Goal: Task Accomplishment & Management: Manage account settings

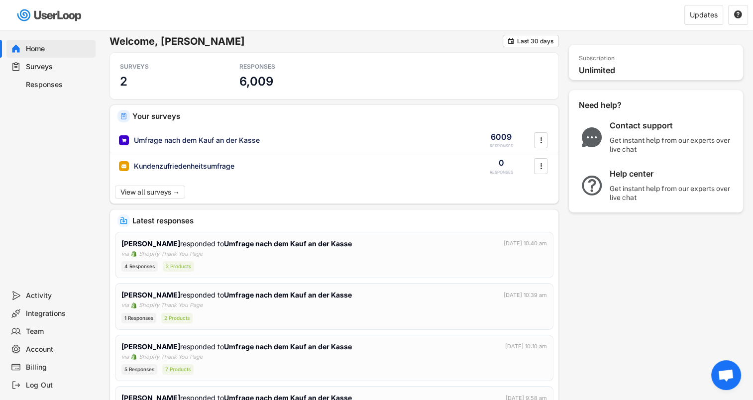
click at [36, 69] on div "Surveys" at bounding box center [59, 66] width 66 height 9
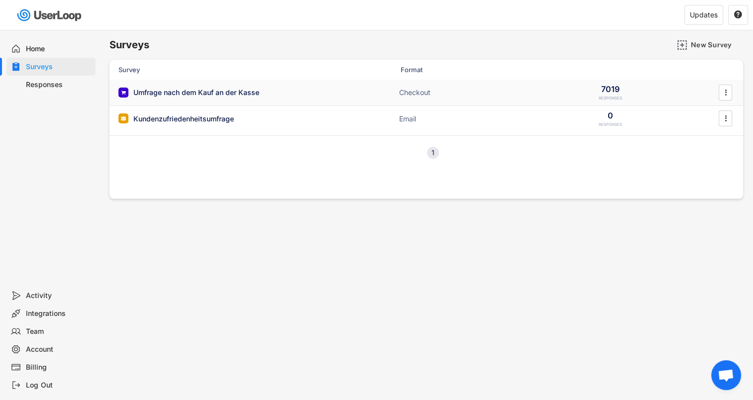
click at [184, 91] on div "Umfrage nach dem Kauf an der Kasse" at bounding box center [196, 93] width 126 height 10
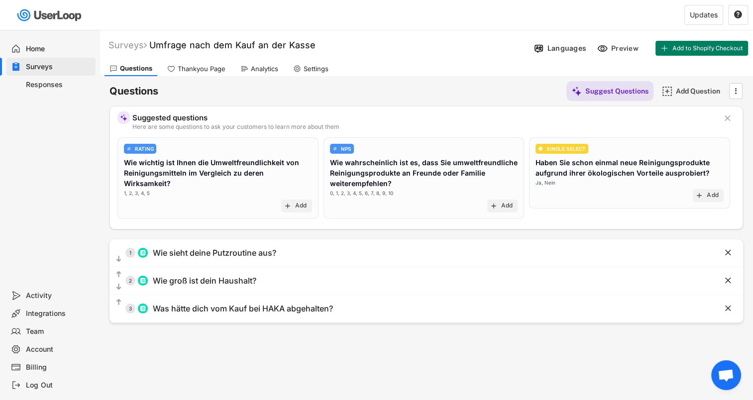
click at [267, 70] on div "Analytics" at bounding box center [264, 69] width 27 height 8
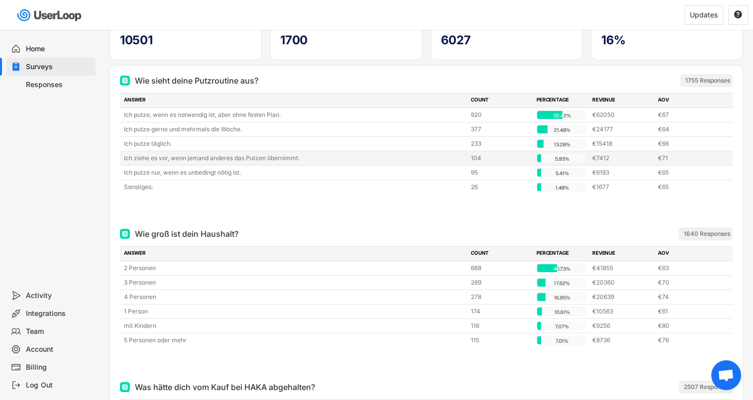
scroll to position [106, 0]
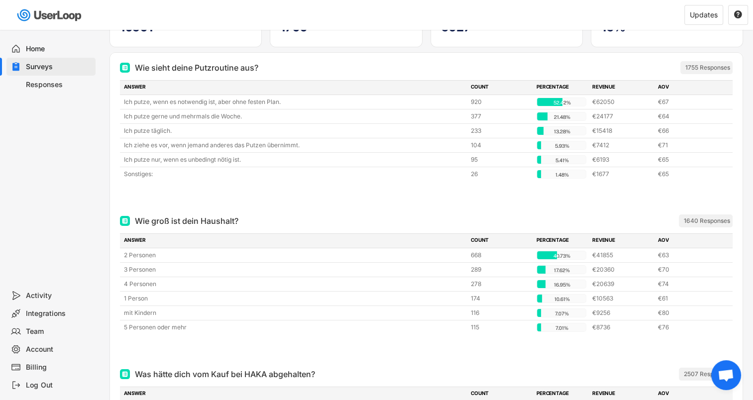
drag, startPoint x: 118, startPoint y: 58, endPoint x: 128, endPoint y: 65, distance: 12.0
click at [128, 65] on div "Wie sieht deine Putzroutine aus? 1755 Responses ANSWER COUNT PERCENTAGE REVENUE…" at bounding box center [426, 129] width 632 height 153
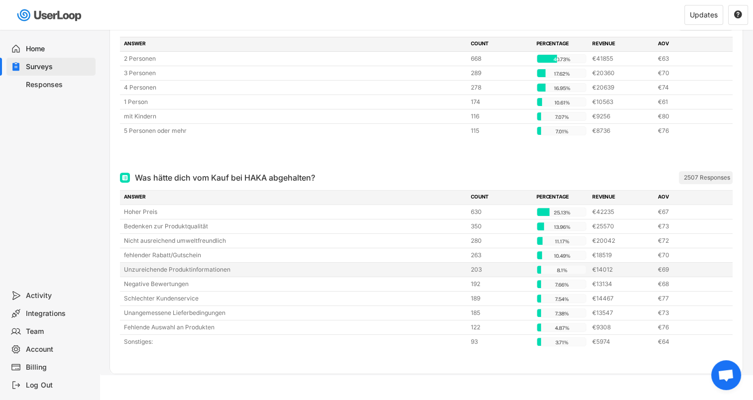
scroll to position [305, 0]
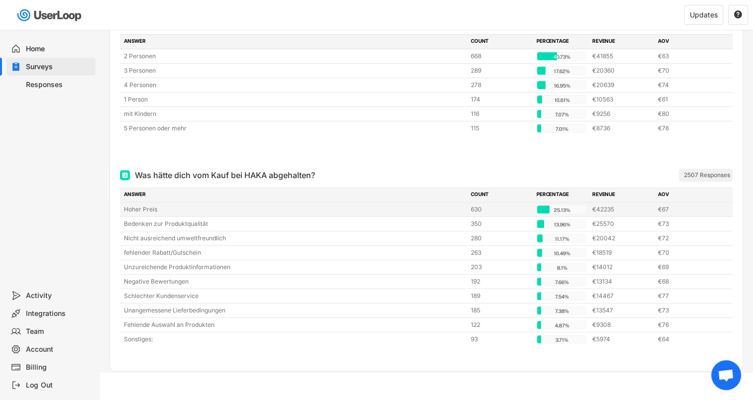
click at [139, 205] on div "Hoher Preis" at bounding box center [294, 209] width 341 height 9
click at [139, 211] on div "Hoher Preis" at bounding box center [294, 209] width 341 height 9
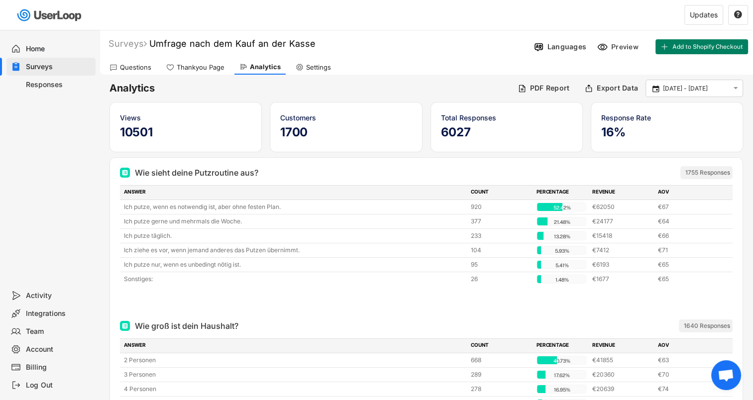
scroll to position [0, 0]
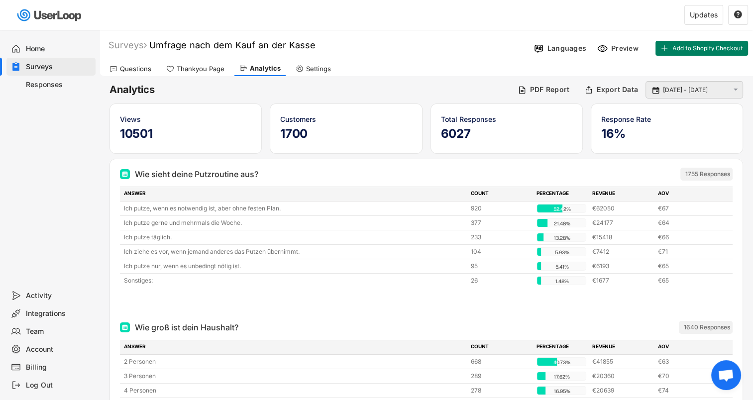
click at [738, 90] on icon "" at bounding box center [735, 90] width 9 height 8
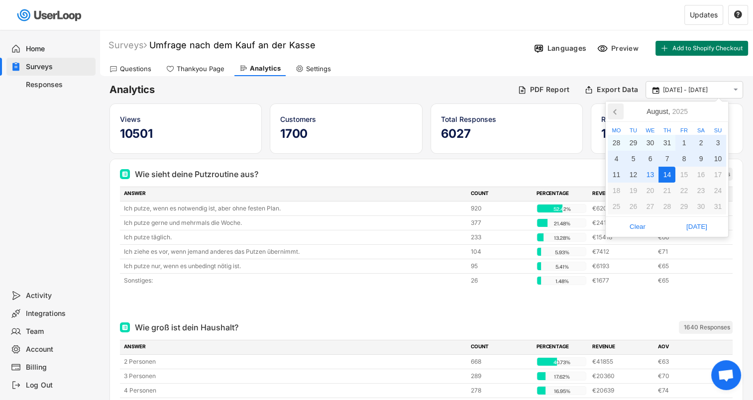
click at [617, 114] on icon at bounding box center [615, 111] width 16 height 16
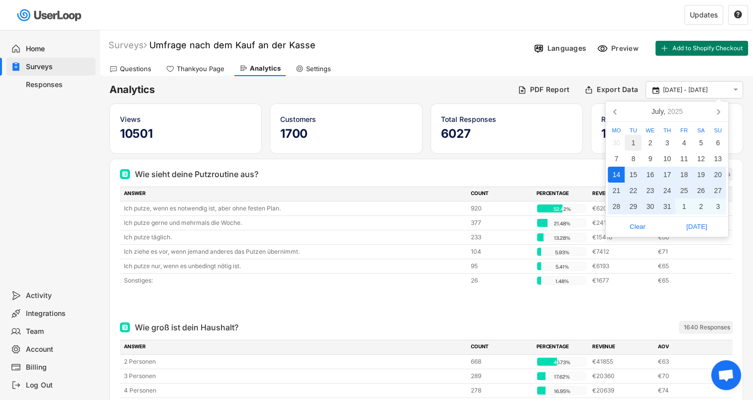
click at [633, 143] on div "1" at bounding box center [632, 143] width 17 height 16
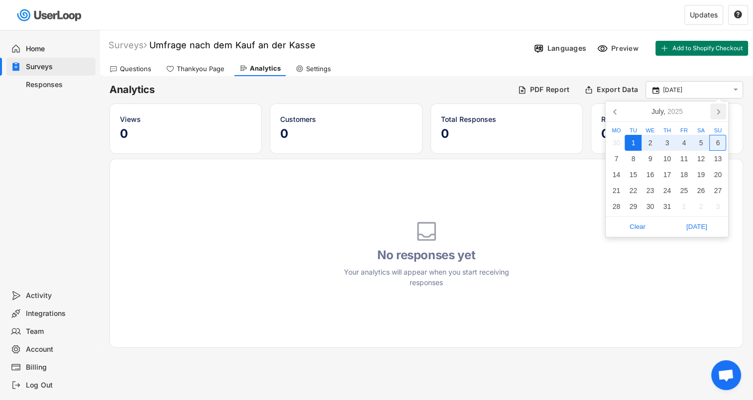
click at [719, 113] on icon at bounding box center [718, 111] width 16 height 16
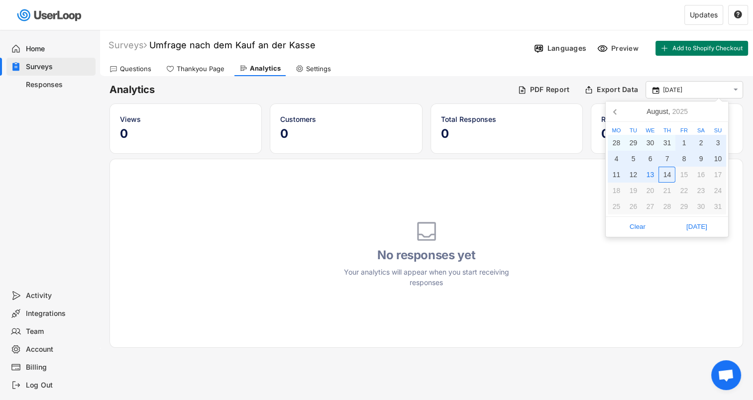
click at [669, 171] on div "14" at bounding box center [666, 175] width 17 height 16
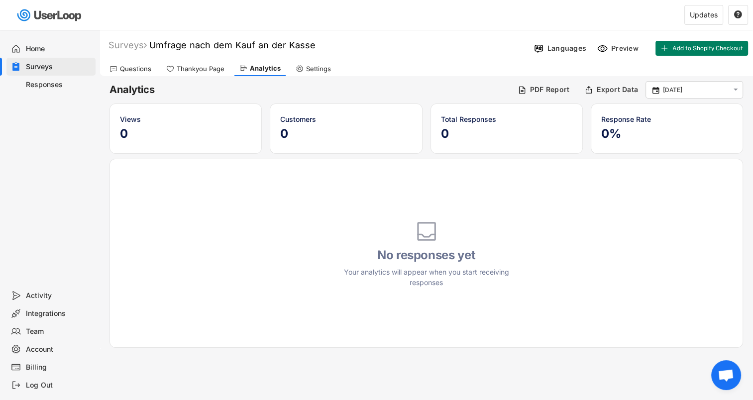
type input "[DATE] - [DATE]"
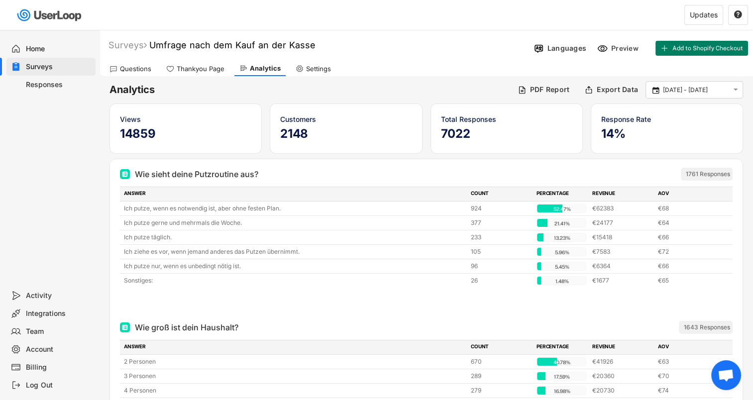
click at [548, 194] on div "PERCENTAGE" at bounding box center [561, 194] width 50 height 9
click at [318, 71] on div "Settings" at bounding box center [318, 69] width 25 height 8
select select ""weekly""
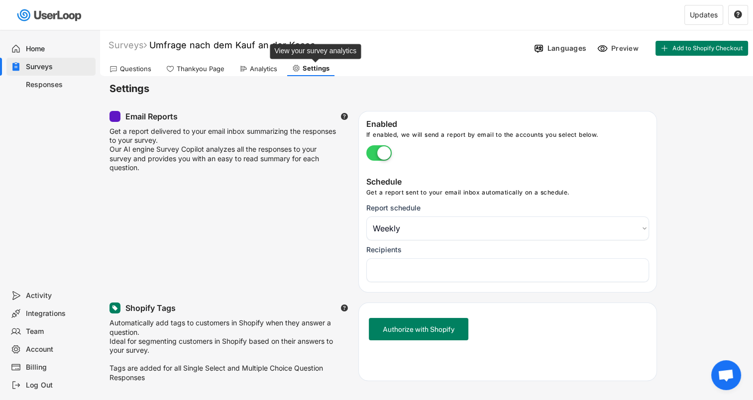
select select "1348695171700984260__LOOKUP__1751550862326x251920258823351550"
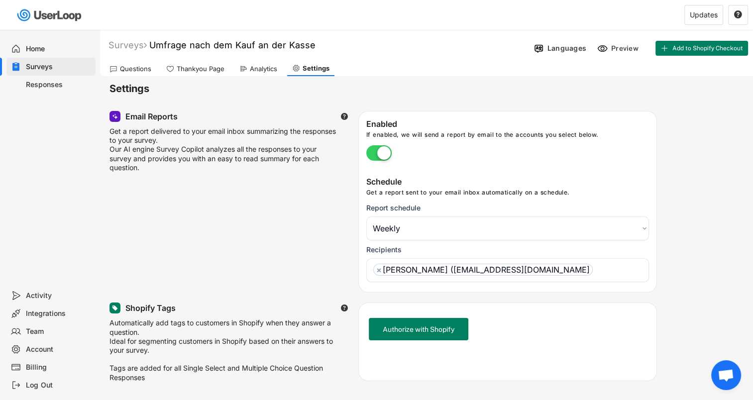
click at [369, 151] on label at bounding box center [379, 154] width 30 height 22
click at [0, 0] on input "checkbox" at bounding box center [0, 0] width 0 height 0
click at [189, 66] on div "Thankyou Page" at bounding box center [201, 69] width 48 height 8
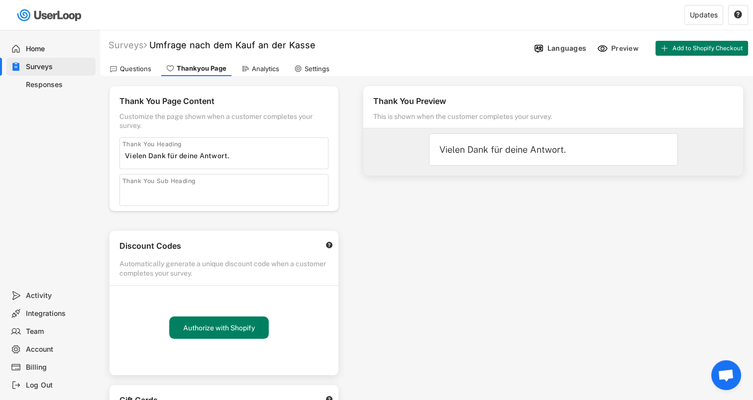
click at [254, 157] on input "input" at bounding box center [226, 155] width 203 height 15
click at [233, 157] on input "input" at bounding box center [226, 155] width 203 height 15
paste input "Grünes Herz"
drag, startPoint x: 230, startPoint y: 156, endPoint x: 295, endPoint y: 153, distance: 64.8
click at [295, 153] on input "input" at bounding box center [226, 155] width 203 height 15
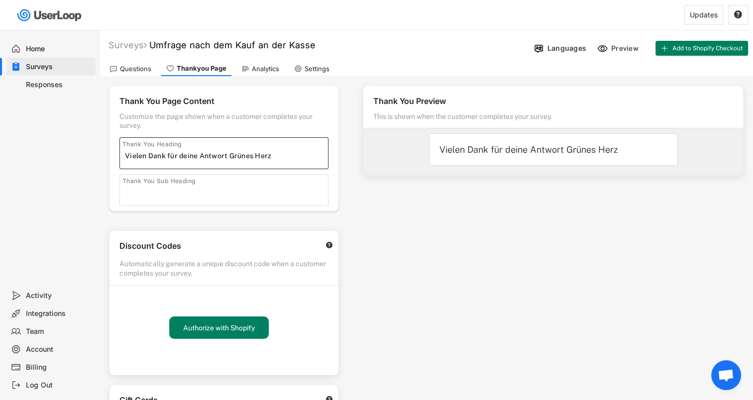
type input "Vielen Dank für deine Antwort"
click at [135, 67] on div "Questions" at bounding box center [135, 69] width 31 height 8
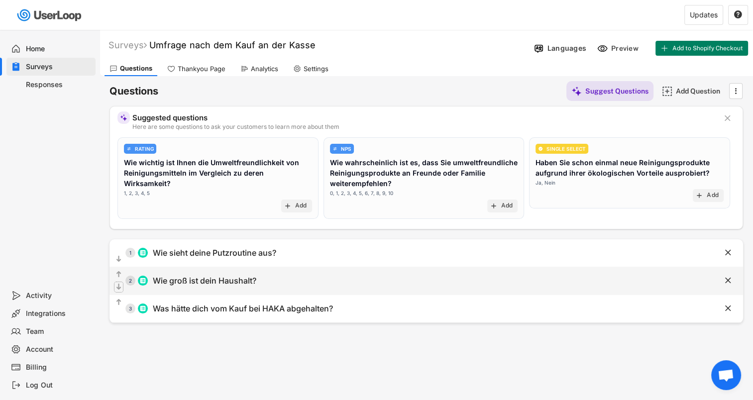
click at [119, 288] on text "" at bounding box center [118, 287] width 5 height 8
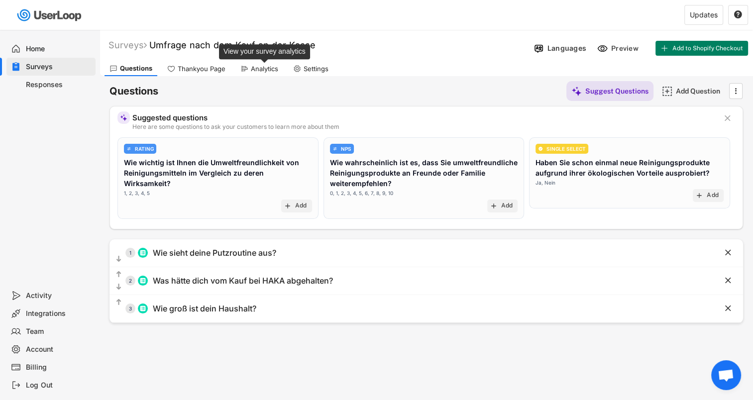
click at [259, 70] on div "Analytics" at bounding box center [264, 69] width 27 height 8
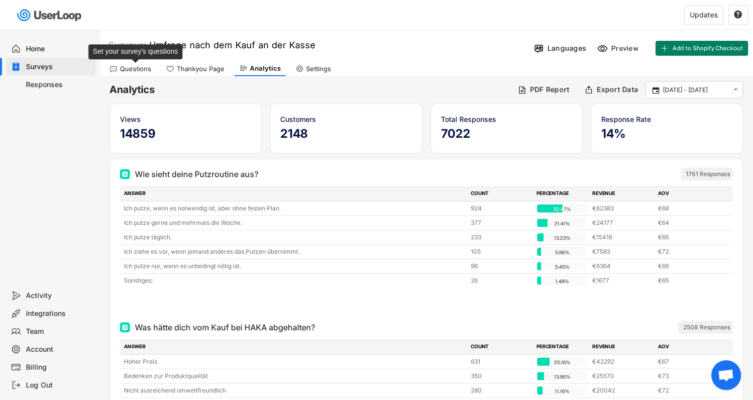
click at [143, 71] on div "Questions" at bounding box center [135, 69] width 31 height 8
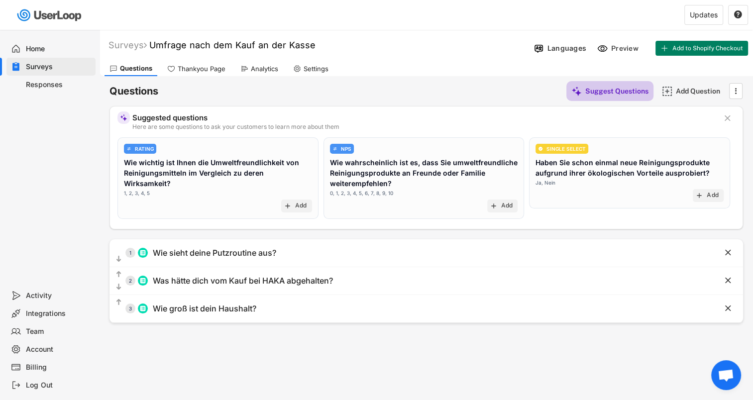
click at [601, 90] on div "Suggest Questions" at bounding box center [616, 91] width 63 height 9
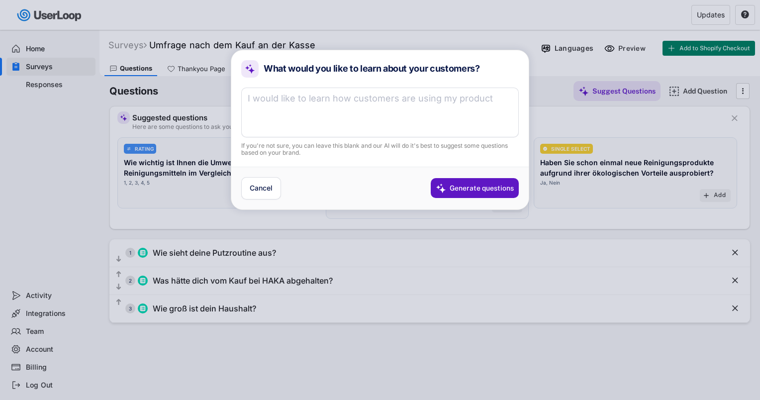
click at [283, 110] on textarea at bounding box center [380, 113] width 278 height 50
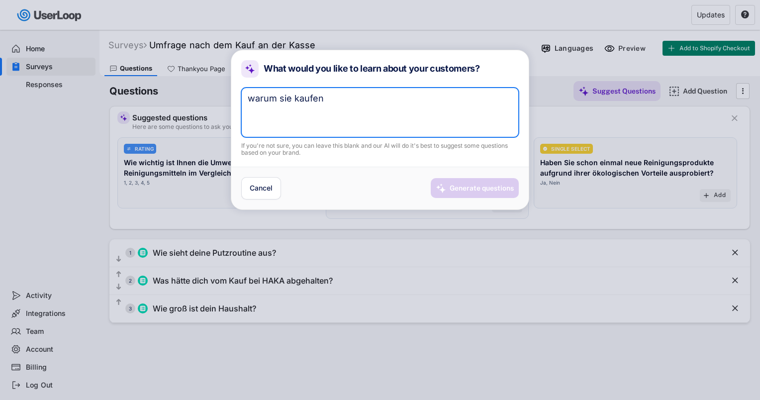
type textarea "warum sie kaufen"
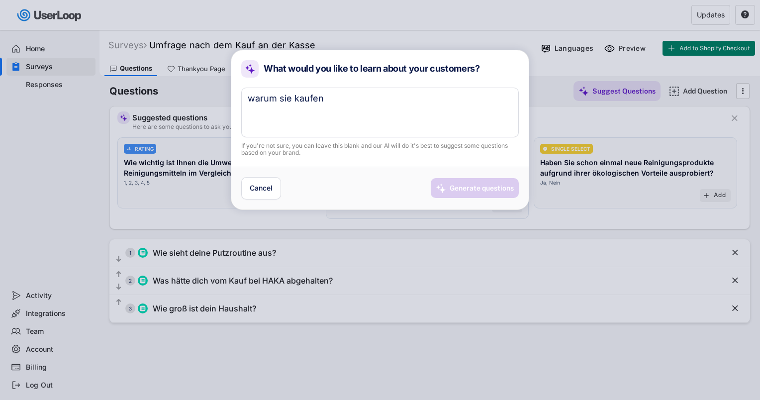
click at [474, 185] on div "Generate questions" at bounding box center [482, 188] width 64 height 9
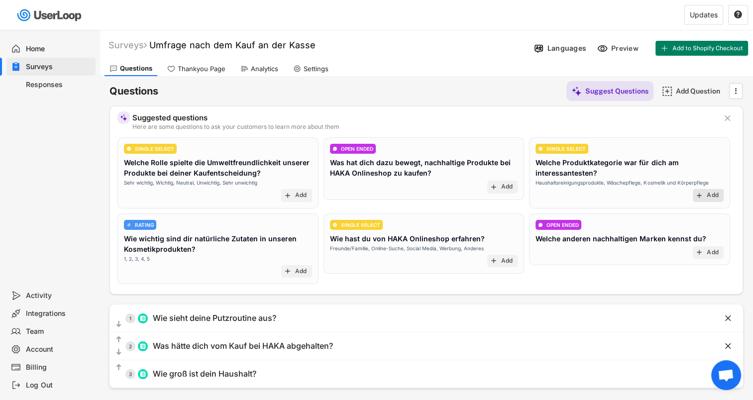
click at [699, 196] on text "add" at bounding box center [699, 196] width 8 height 8
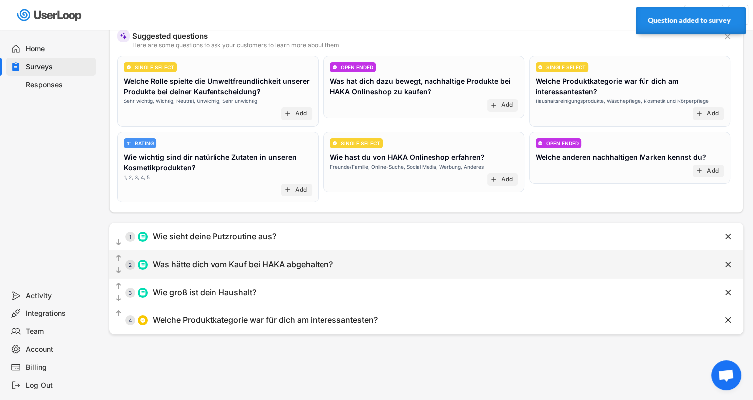
scroll to position [100, 0]
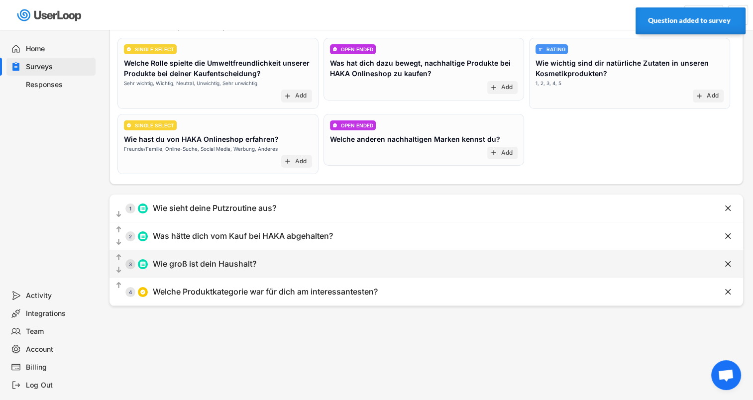
click at [201, 263] on div "Wie groß ist dein Haushalt?" at bounding box center [204, 264] width 103 height 10
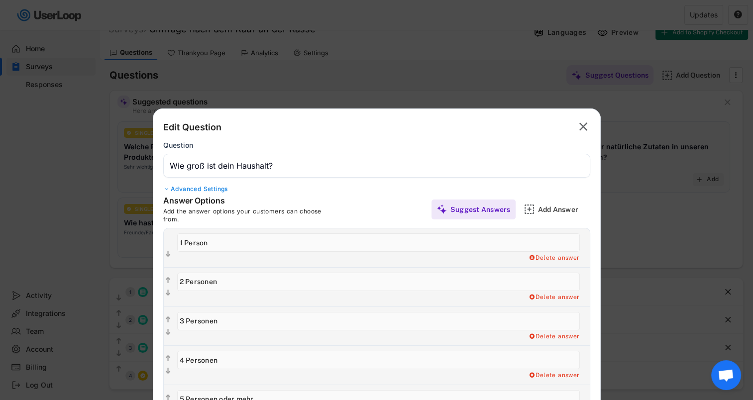
scroll to position [0, 0]
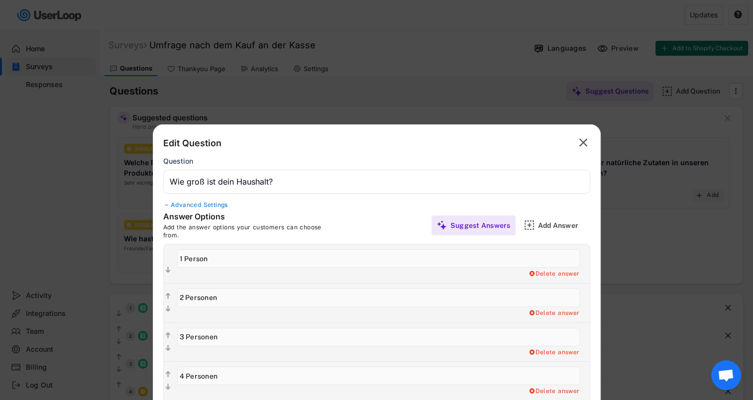
click at [586, 142] on text "" at bounding box center [583, 142] width 8 height 14
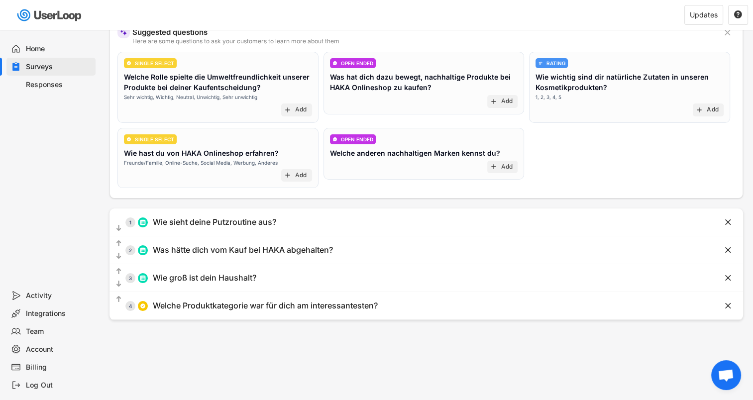
scroll to position [139, 0]
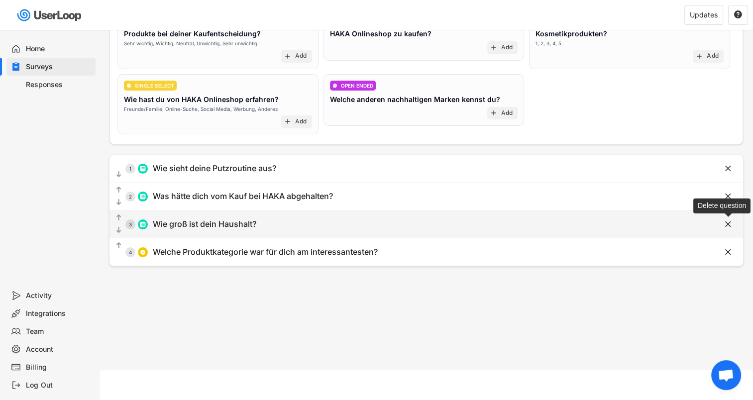
click at [726, 225] on text "" at bounding box center [728, 224] width 6 height 10
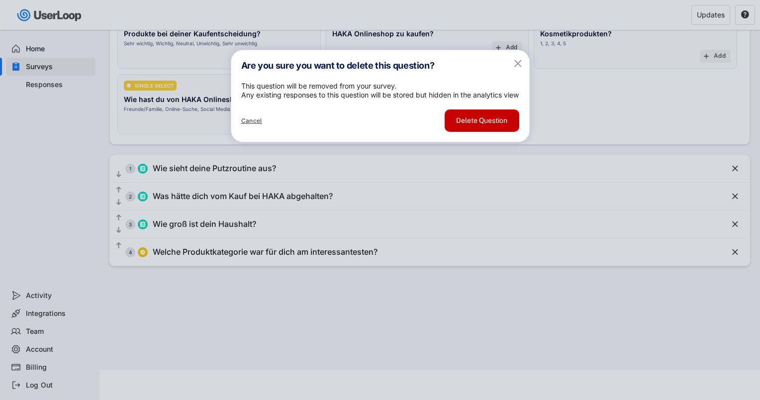
click at [472, 132] on button "Delete Question" at bounding box center [482, 120] width 75 height 22
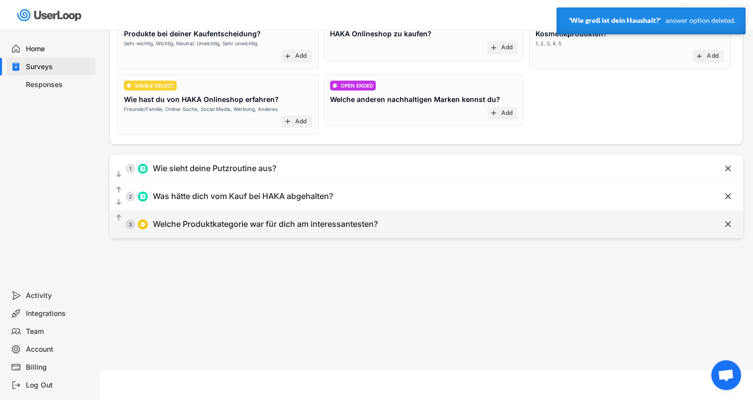
click at [193, 225] on div "Welche Produktkategorie war für dich am interessantesten?" at bounding box center [265, 224] width 225 height 10
type input "Kosmetik und Körperpflege"
type input "Haushaltsreinigungsprodukte"
type input "Welche Produktkategorie war für dich am interessantesten?"
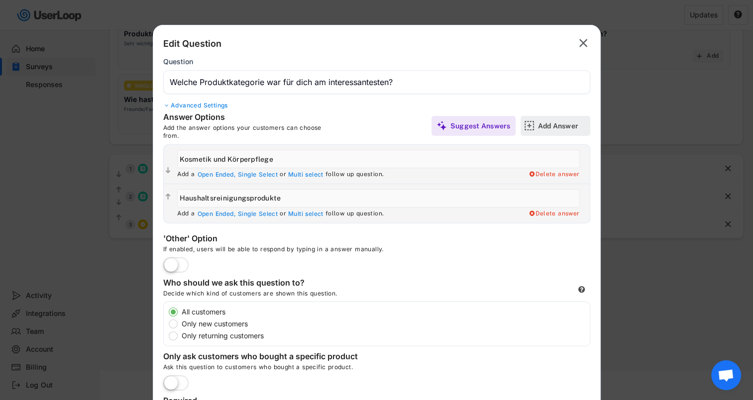
click at [545, 127] on div "Add Answer" at bounding box center [563, 125] width 50 height 9
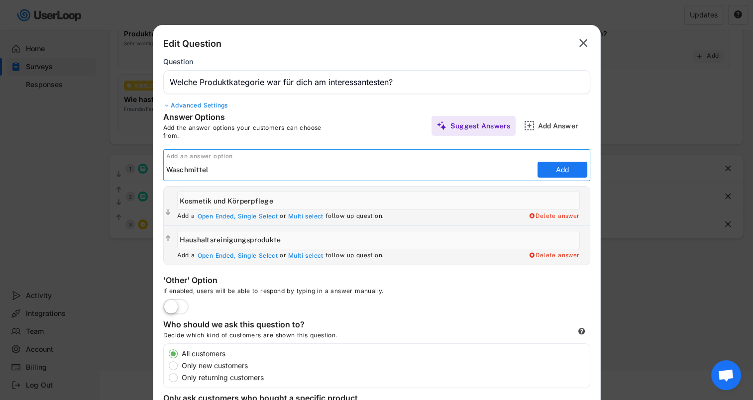
type input "Waschmittel"
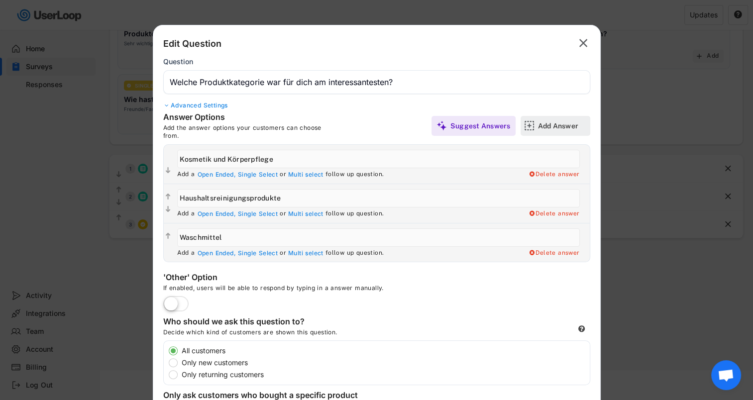
click at [540, 123] on div "Add Answer" at bounding box center [563, 125] width 50 height 9
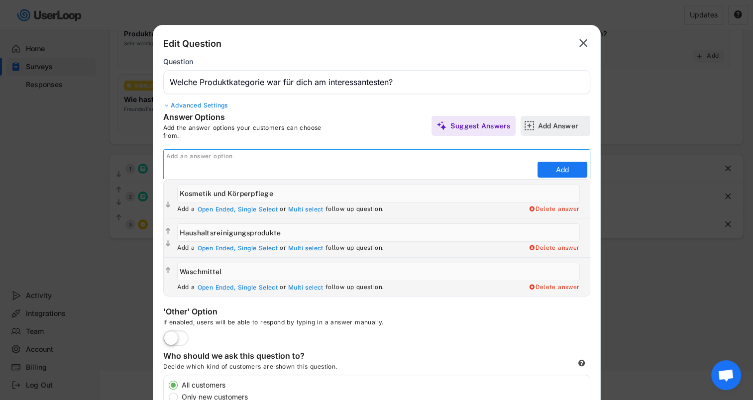
scroll to position [0, 0]
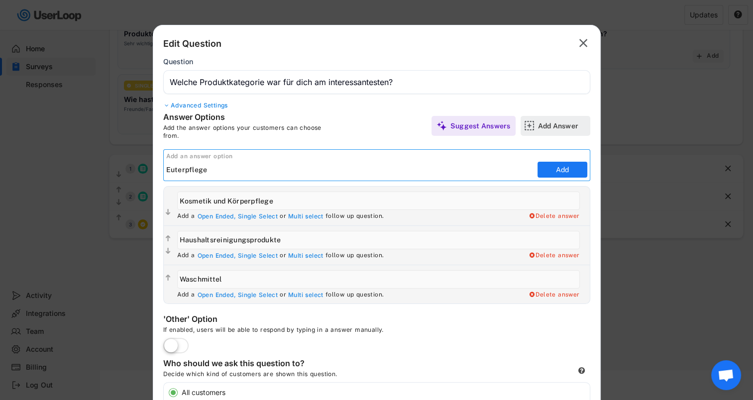
type input "Euterpflege"
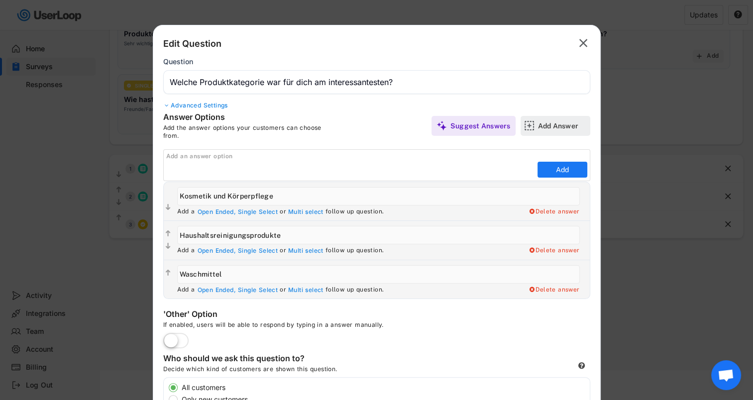
type input "Euterpflege"
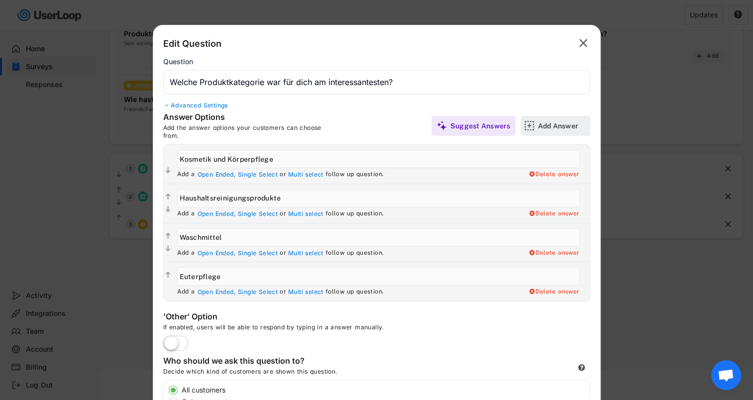
click at [542, 127] on div "Add Answer" at bounding box center [563, 125] width 50 height 9
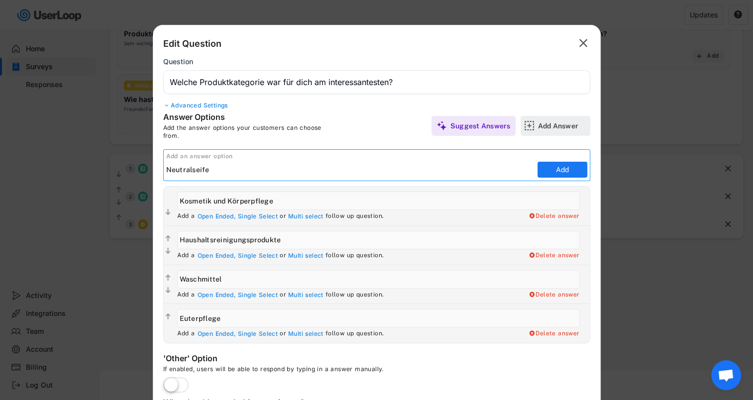
type input "Neutralseife"
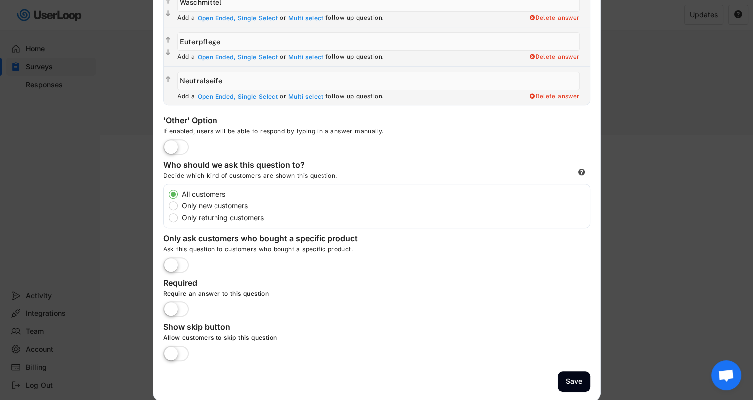
scroll to position [375, 0]
click at [581, 380] on button "Save" at bounding box center [574, 380] width 32 height 20
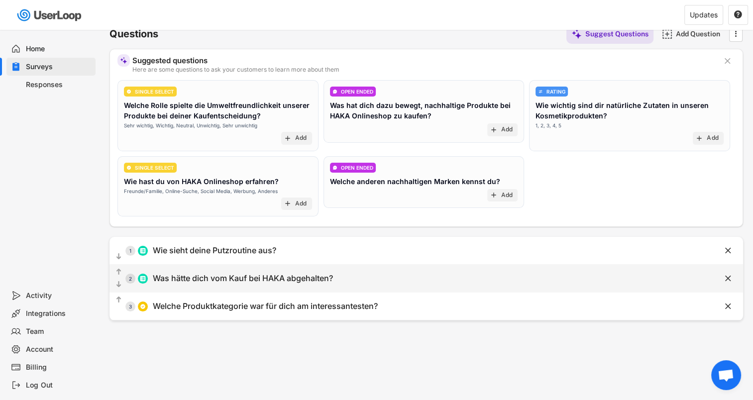
scroll to position [0, 0]
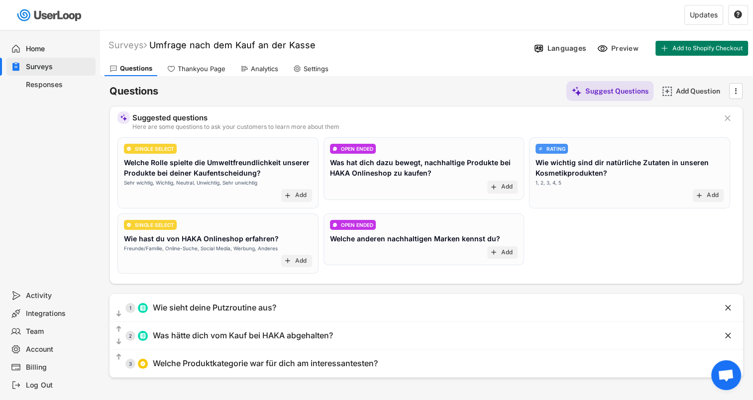
click at [46, 84] on div "Responses" at bounding box center [59, 84] width 66 height 9
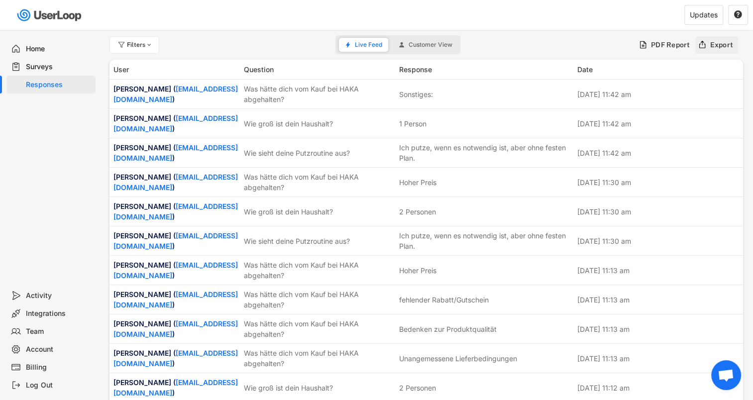
click at [716, 44] on div "Export" at bounding box center [721, 44] width 23 height 9
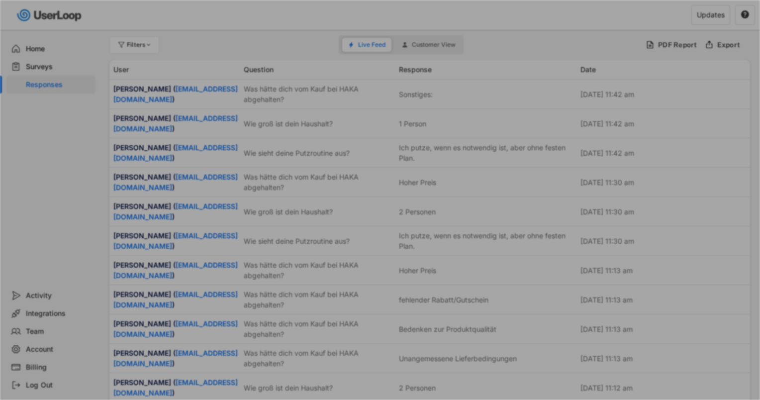
select select ""PLACEHOLDER_1427118222253""
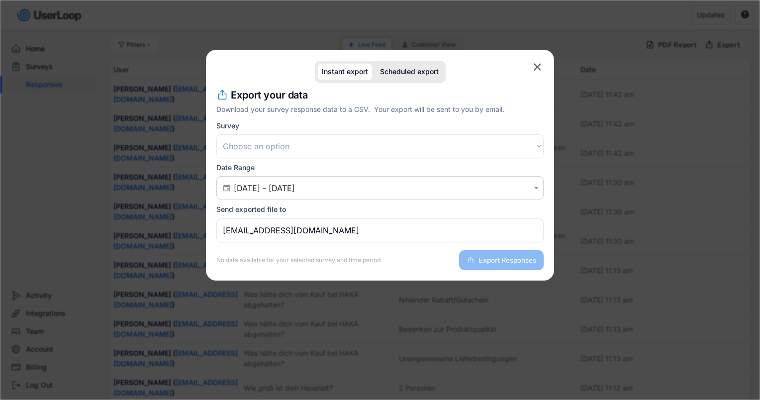
click at [257, 147] on select "Choose an option Umfrage nach dem Kauf an der Kasse Kundenzufriedenheitsumfrage" at bounding box center [379, 146] width 327 height 24
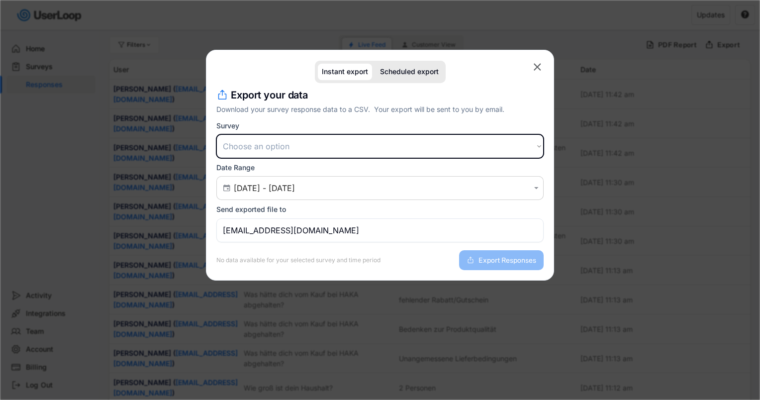
click at [324, 143] on select "Choose an option Umfrage nach dem Kauf an der Kasse Kundenzufriedenheitsumfrage" at bounding box center [379, 146] width 327 height 24
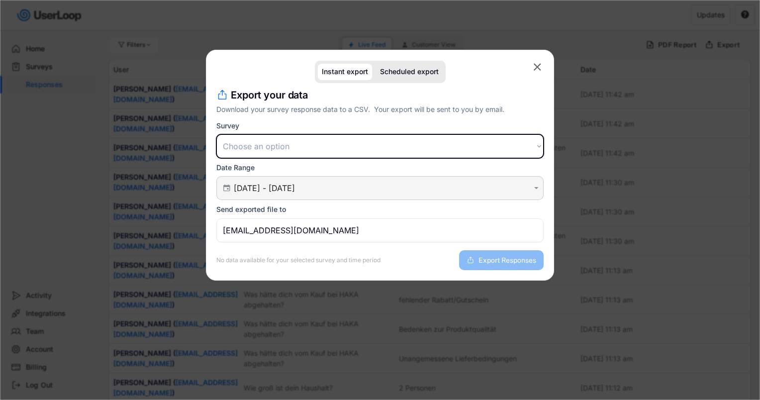
click at [306, 185] on input "[DATE] - [DATE]" at bounding box center [382, 188] width 296 height 10
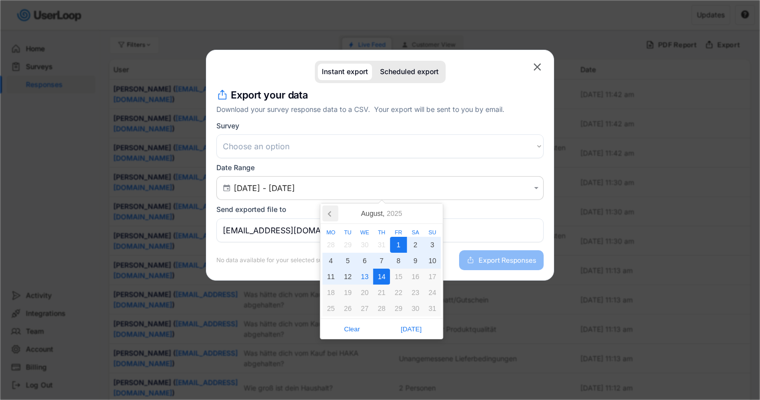
click at [330, 213] on icon at bounding box center [329, 213] width 2 height 5
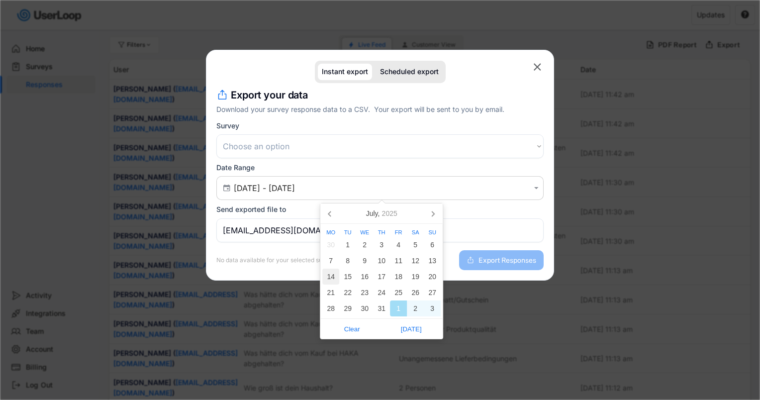
click at [332, 275] on div "14" at bounding box center [330, 277] width 17 height 16
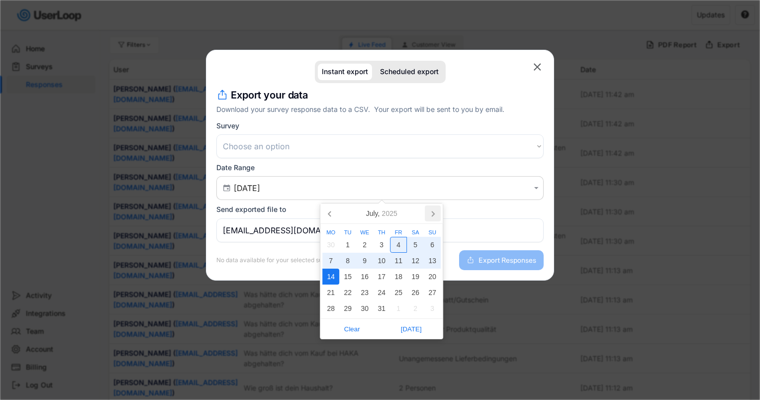
click at [430, 217] on icon at bounding box center [433, 213] width 16 height 16
click at [367, 276] on div "13" at bounding box center [364, 277] width 17 height 16
type input "[DATE] - [DATE]"
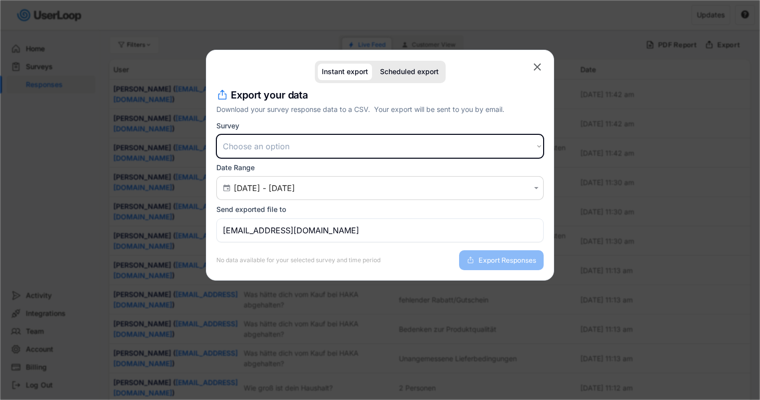
click at [271, 147] on select "Choose an option Umfrage nach dem Kauf an der Kasse Kundenzufriedenheitsumfrage" at bounding box center [379, 146] width 327 height 24
select select ""1348695171700984260__LOOKUP__1751550895087x201513134813868350""
click at [216, 134] on select "Choose an option Umfrage nach dem Kauf an der Kasse Kundenzufriedenheitsumfrage" at bounding box center [379, 146] width 327 height 24
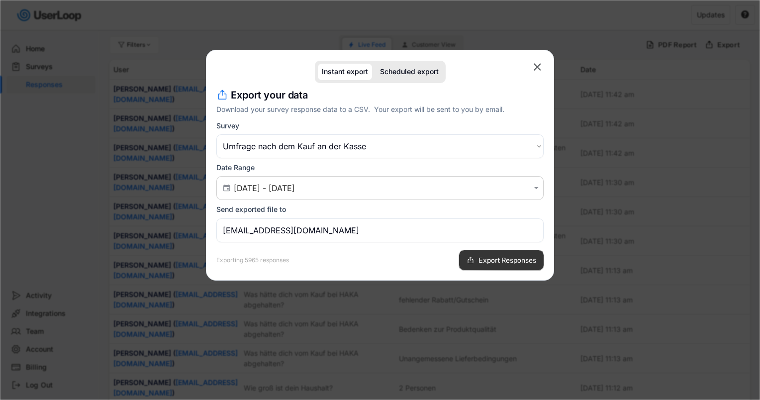
click at [482, 257] on span "Export Responses" at bounding box center [508, 260] width 58 height 7
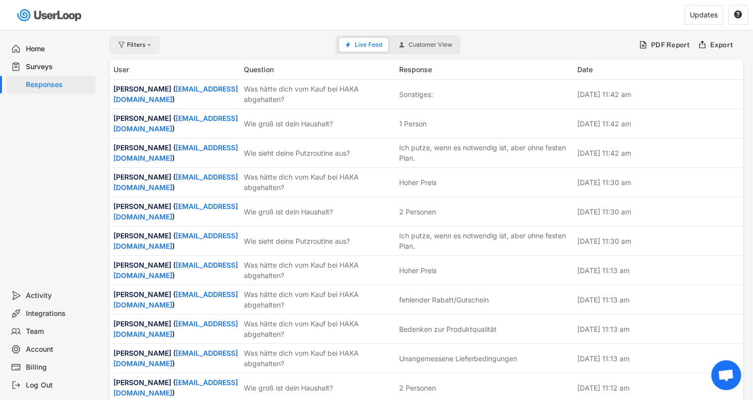
click at [149, 48] on div "Filters" at bounding box center [134, 44] width 50 height 17
select select
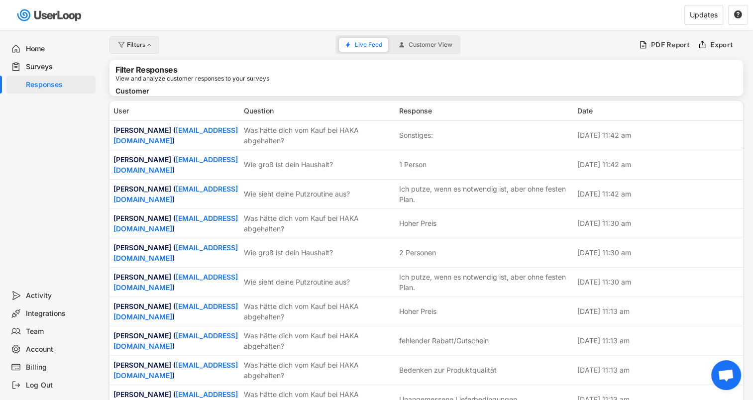
select select
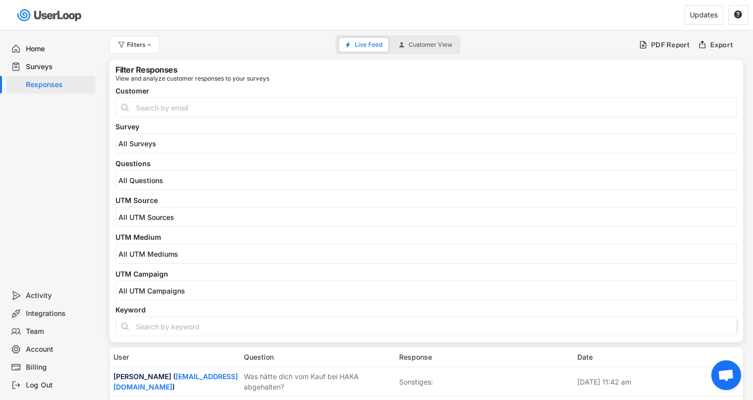
click at [176, 318] on input "input" at bounding box center [425, 326] width 621 height 20
type input "sonstiges"
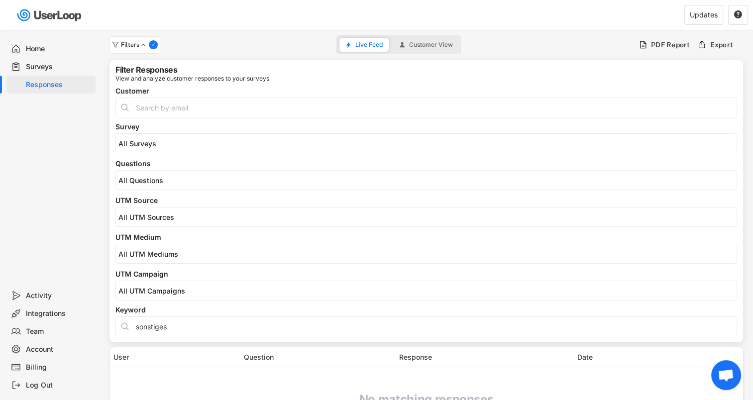
click at [251, 50] on div "Filters Live Feed Customer View PDF Report Export" at bounding box center [425, 45] width 633 height 20
click at [261, 44] on div "Filters Live Feed Customer View PDF Report Export" at bounding box center [425, 45] width 633 height 20
click at [153, 45] on icon at bounding box center [153, 44] width 5 height 5
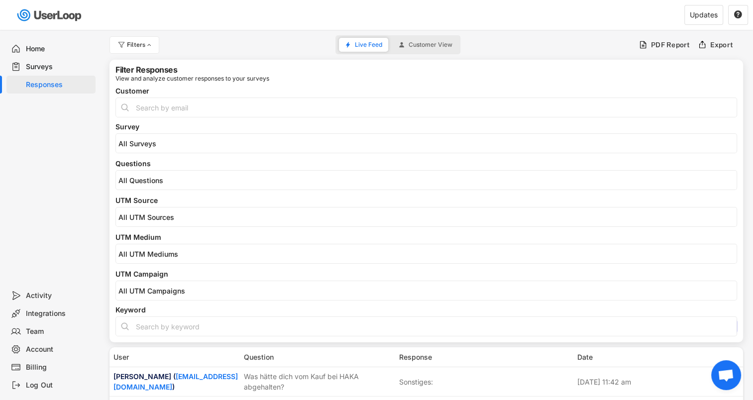
click at [138, 324] on input "input" at bounding box center [425, 326] width 621 height 20
drag, startPoint x: 184, startPoint y: 179, endPoint x: 134, endPoint y: 177, distance: 49.3
click at [134, 177] on input "search" at bounding box center [428, 180] width 620 height 8
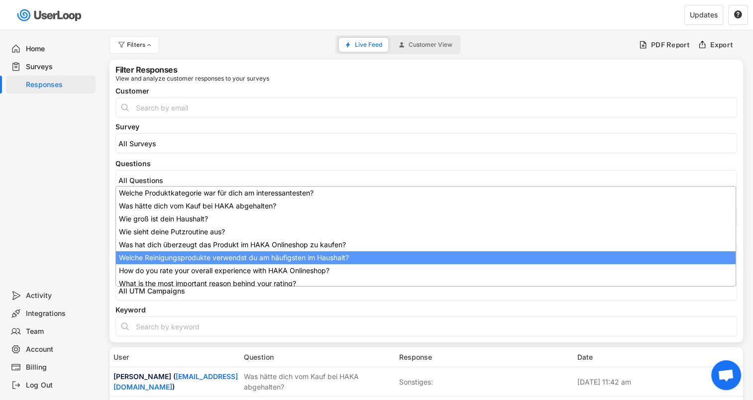
scroll to position [4, 0]
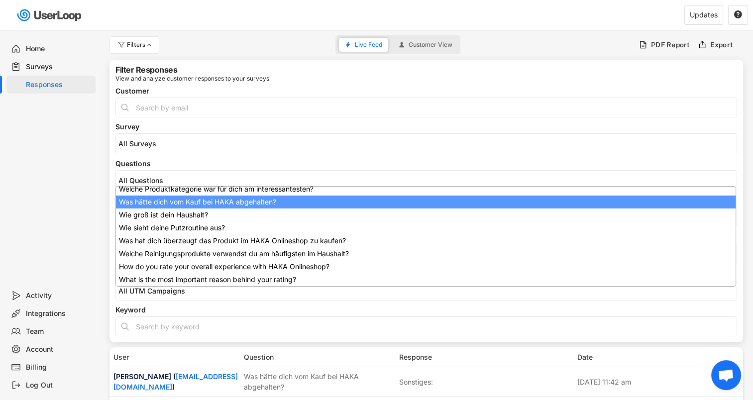
select select "1348695171700984260__LOOKUP__1751971948014x671985896850718700"
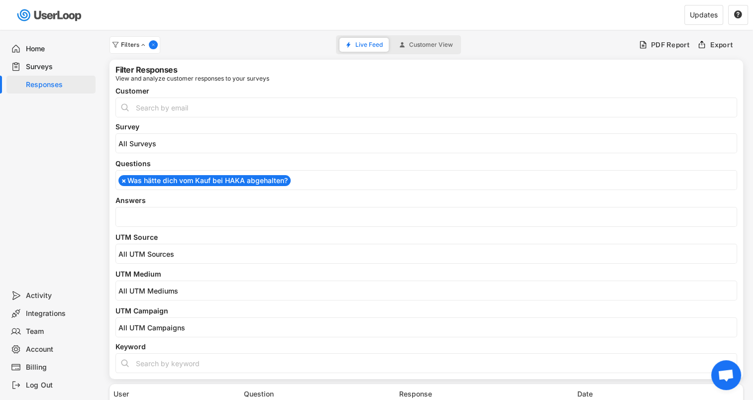
scroll to position [8, 0]
select select
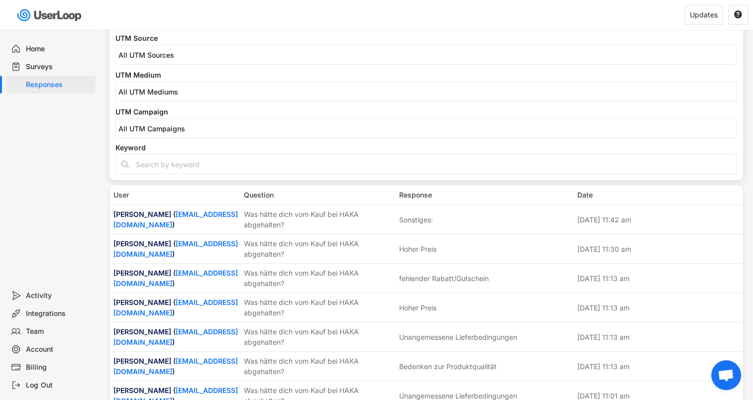
scroll to position [0, 0]
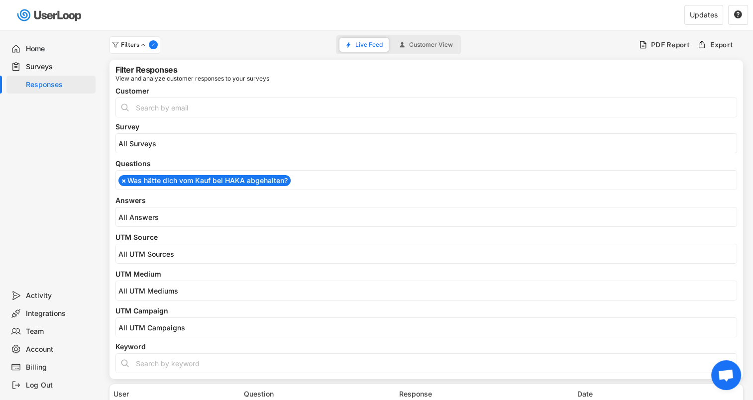
click at [36, 66] on div "Surveys" at bounding box center [59, 66] width 66 height 9
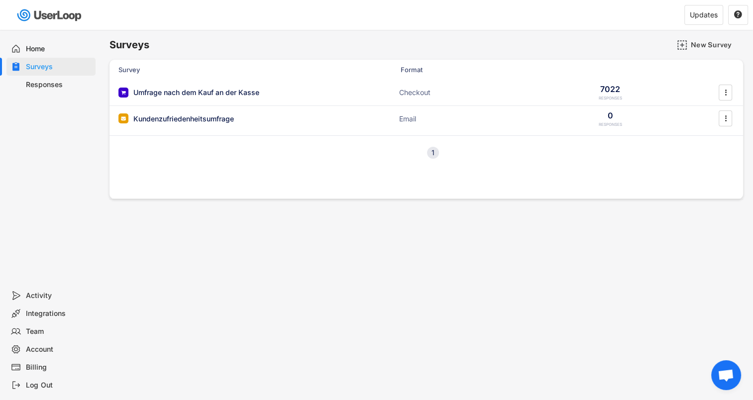
click at [40, 82] on div "Responses" at bounding box center [59, 84] width 66 height 9
select select
select select "1348695171700984260__LOOKUP__1751971948014x671985896850718700"
select select
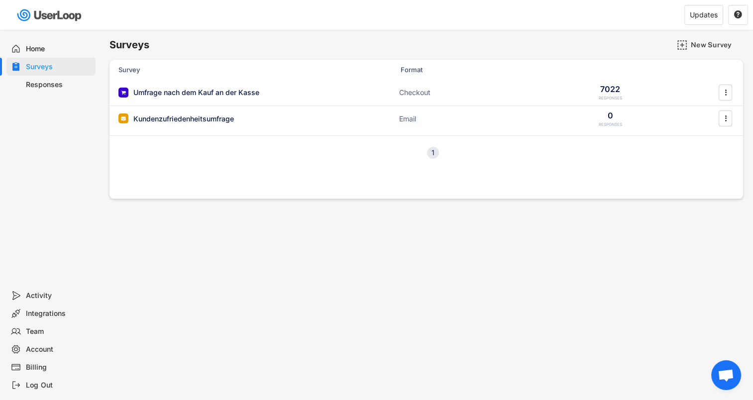
select select
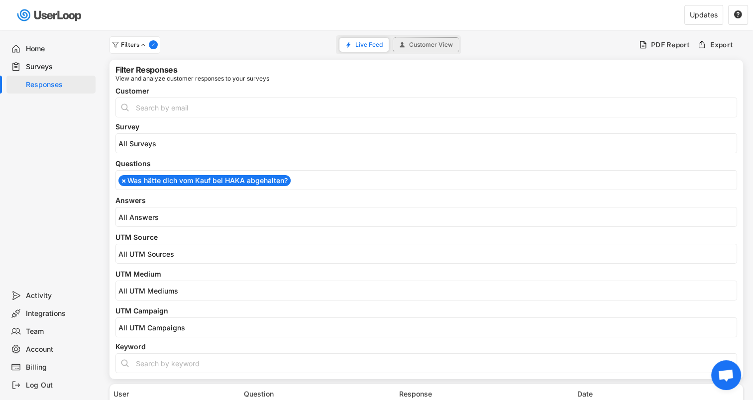
click at [414, 42] on span "Customer View" at bounding box center [431, 45] width 44 height 6
click at [206, 81] on div "View and analyze customer responses to your surveys" at bounding box center [192, 79] width 154 height 6
drag, startPoint x: 627, startPoint y: 124, endPoint x: 611, endPoint y: 125, distance: 16.0
click at [624, 125] on div "Survey" at bounding box center [425, 126] width 621 height 7
click at [165, 50] on div "Filters Live Feed Customer View PDF Report Export" at bounding box center [425, 45] width 633 height 20
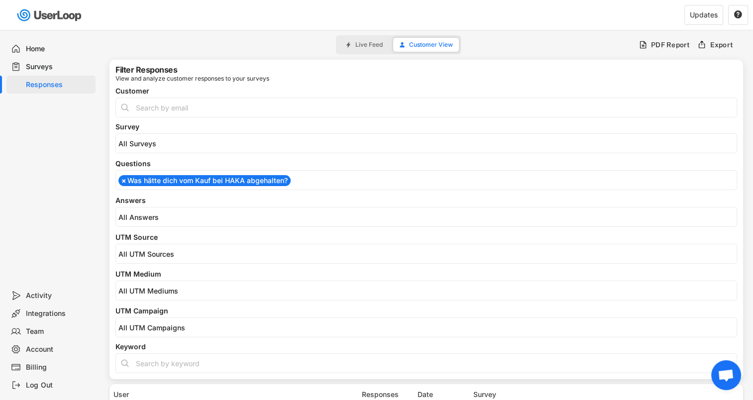
click at [165, 50] on div "Filters Live Feed Customer View PDF Report Export" at bounding box center [425, 45] width 633 height 20
drag, startPoint x: 165, startPoint y: 50, endPoint x: 133, endPoint y: 111, distance: 69.2
click at [133, 111] on input "input" at bounding box center [425, 108] width 621 height 20
click at [222, 65] on div "Filter Responses View and analyze customer responses to your surveys Customer S…" at bounding box center [425, 219] width 633 height 319
click at [543, 54] on div "Filters Live Feed Customer View PDF Report Export" at bounding box center [425, 45] width 633 height 20
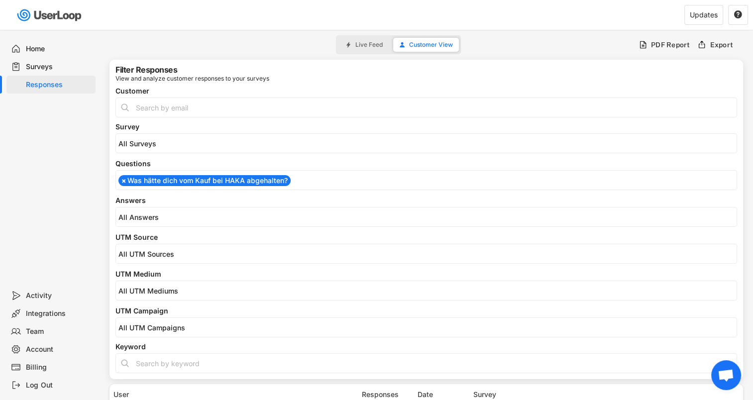
click at [46, 64] on div "Surveys" at bounding box center [59, 66] width 66 height 9
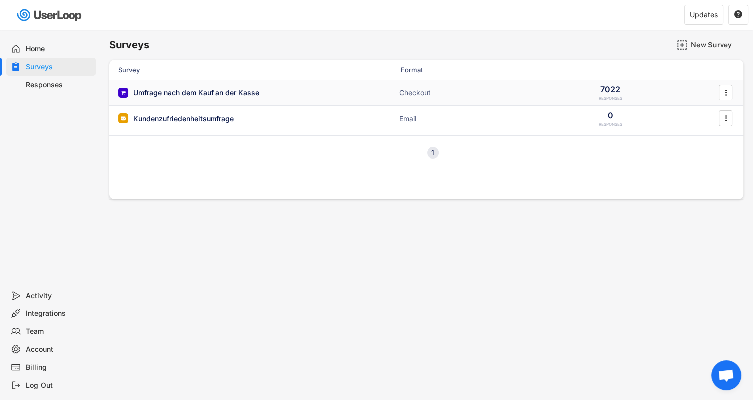
click at [205, 98] on div "Umfrage nach dem Kauf an der Kasse ACTIVE Checkout 7022 RESPONSES " at bounding box center [425, 93] width 633 height 26
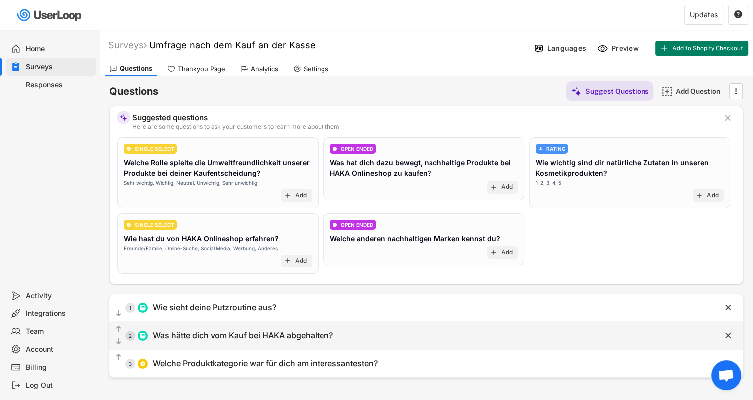
click at [264, 330] on div "Was hätte dich vom Kauf bei HAKA abgehalten?" at bounding box center [243, 335] width 180 height 10
type input "Hoher Preis"
type input "Unzureichende Produktinformationen"
type input "Bedenken zur Produktqualität"
type input "Schlechter Kundenservice"
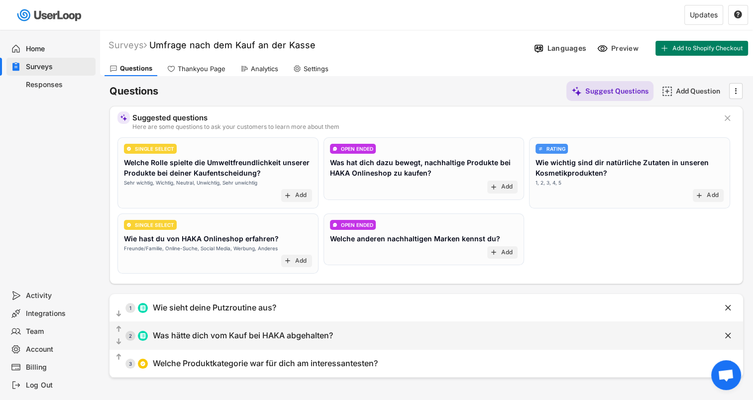
type input "Fehlende Auswahl an Produkten"
type input "Unangemessene Lieferbedingungen"
type input "Was hätte dich vom Kauf bei HAKA abgehalten?"
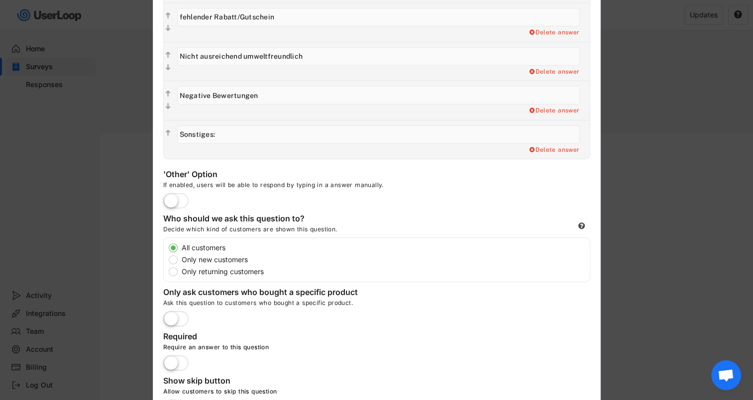
scroll to position [431, 0]
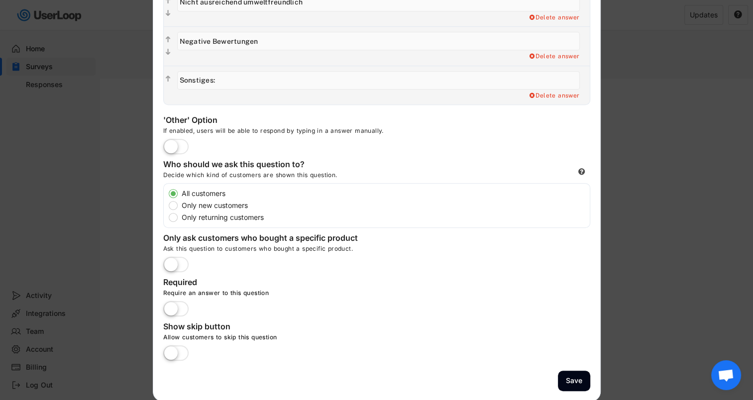
click at [195, 204] on label "Only new customers" at bounding box center [384, 205] width 411 height 7
click at [168, 197] on input "Only new customers" at bounding box center [164, 193] width 6 height 6
radio input "true"
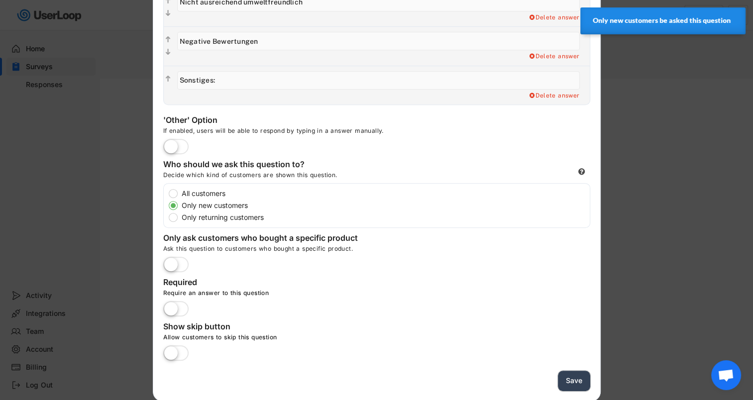
click at [568, 380] on button "Save" at bounding box center [574, 381] width 32 height 20
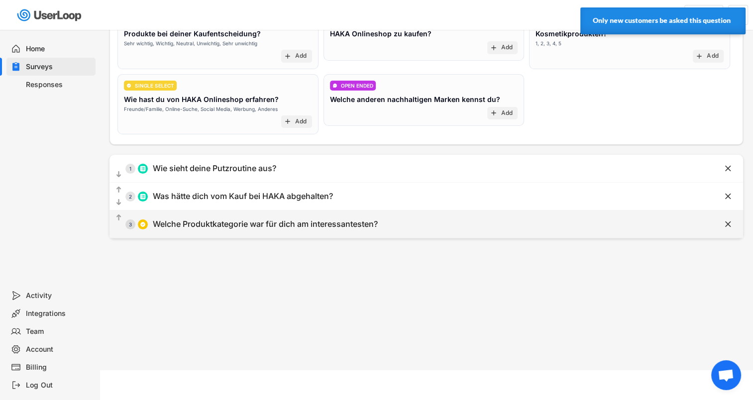
click at [181, 223] on div "Welche Produktkategorie war für dich am interessantesten?" at bounding box center [265, 224] width 225 height 10
type input "Kosmetik und Körperpflege"
type input "Haushaltsreinigungsprodukte"
type input "Waschmittel"
type input "Euterpflege"
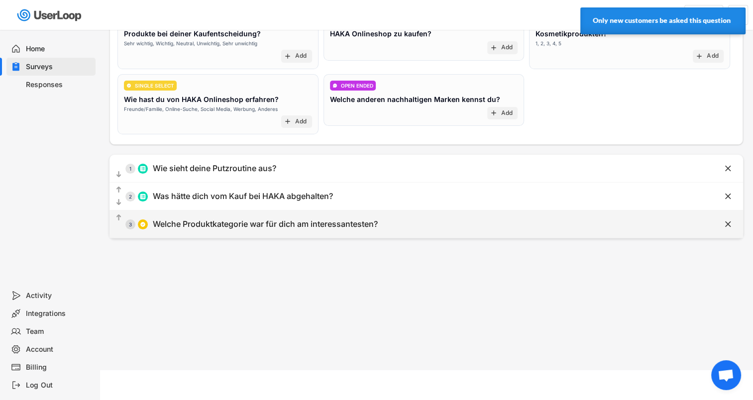
type input "Neutralseife"
type input "Welche Produktkategorie war für dich am interessantesten?"
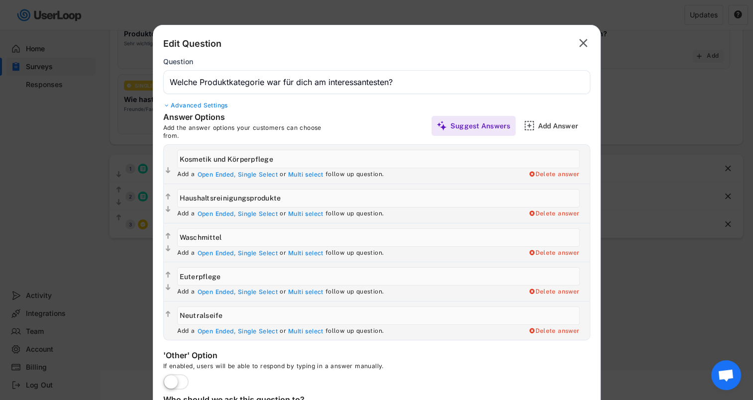
click at [651, 335] on div at bounding box center [376, 200] width 753 height 400
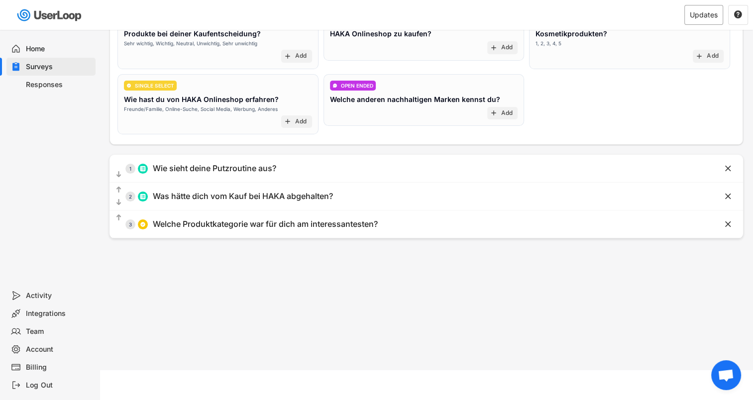
click at [708, 14] on div "Updates" at bounding box center [704, 14] width 28 height 7
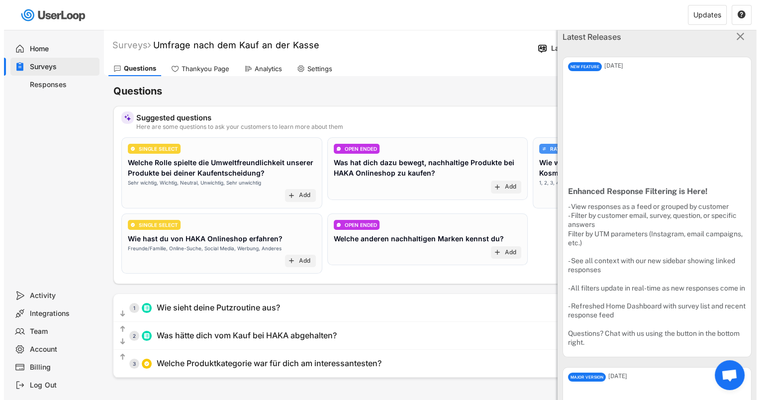
scroll to position [0, 0]
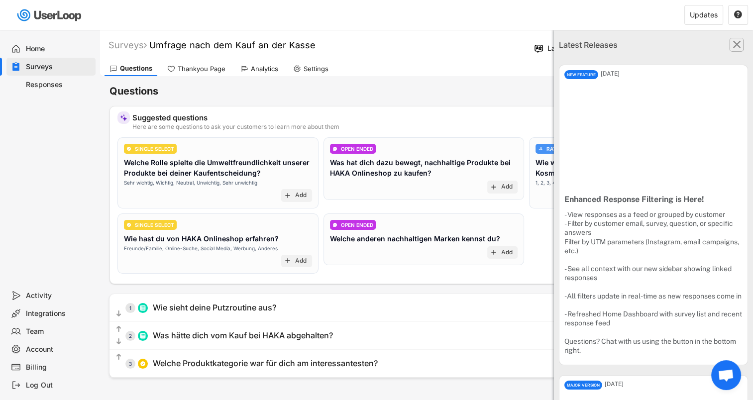
click at [733, 44] on text "" at bounding box center [737, 44] width 8 height 13
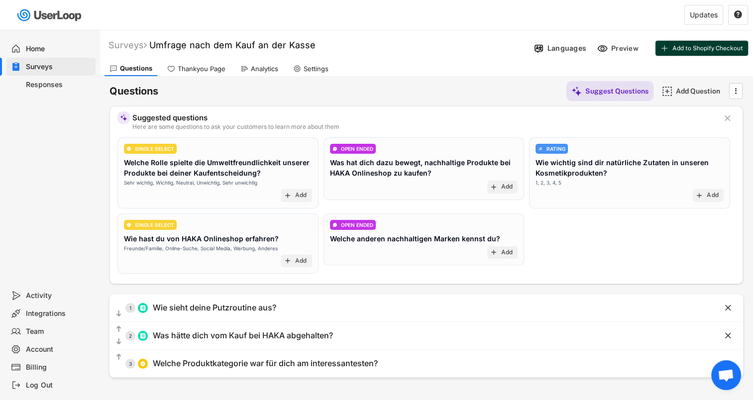
click at [691, 50] on span "Add to Shopify Checkout" at bounding box center [707, 48] width 71 height 6
